Goal: Find specific page/section: Find specific page/section

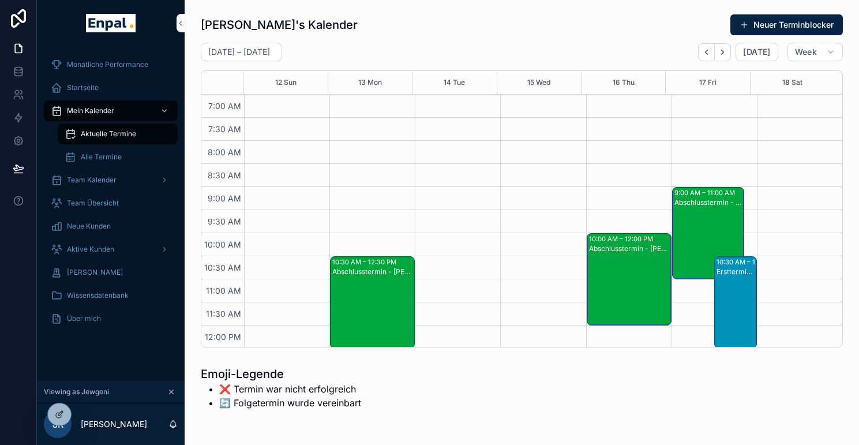
scroll to position [161, 0]
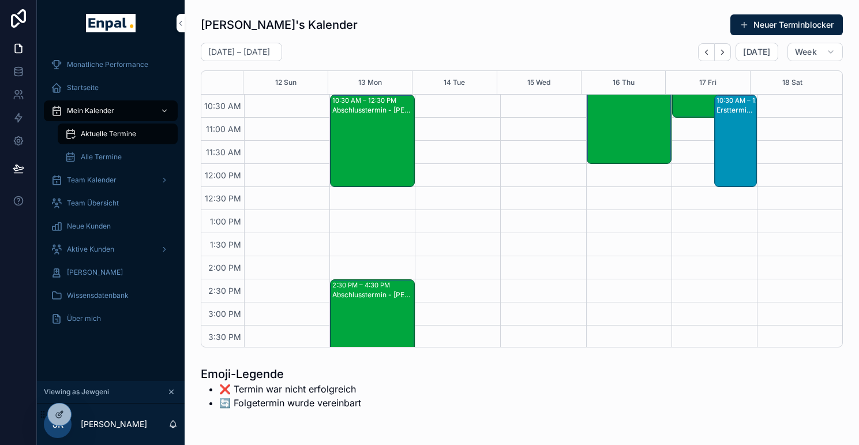
click at [0, 0] on icon at bounding box center [0, 0] width 0 height 0
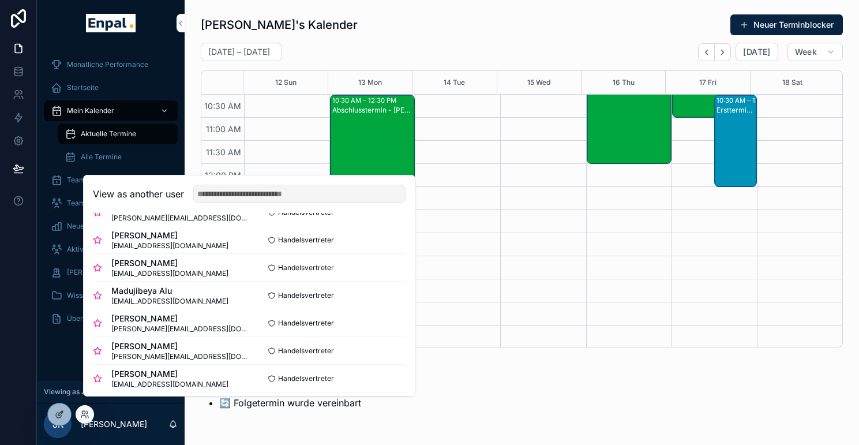
scroll to position [0, 0]
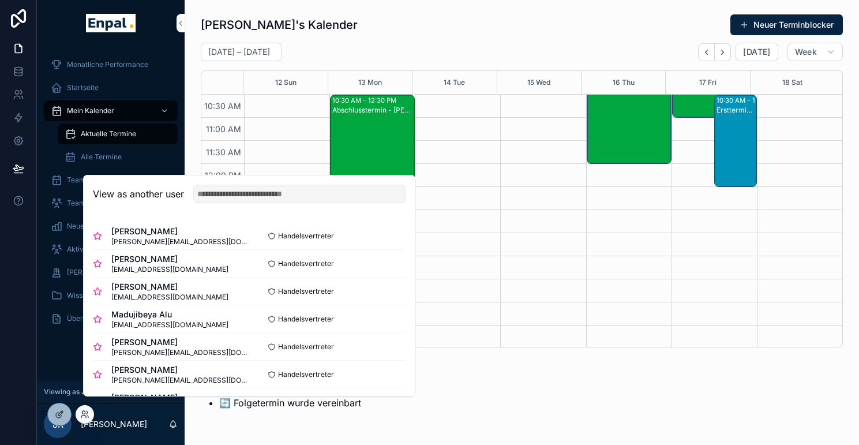
click at [0, 0] on button "Select" at bounding box center [0, 0] width 0 height 0
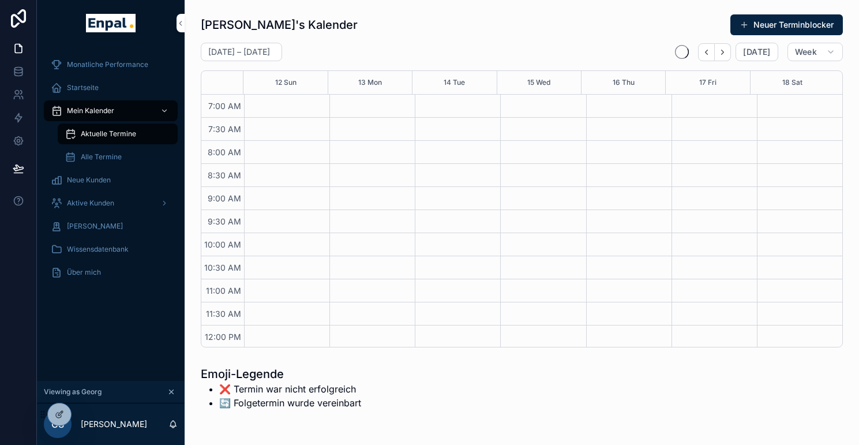
scroll to position [323, 0]
click at [83, 206] on span "Aktive Kunden" at bounding box center [90, 202] width 47 height 9
